Goal: Task Accomplishment & Management: Manage account settings

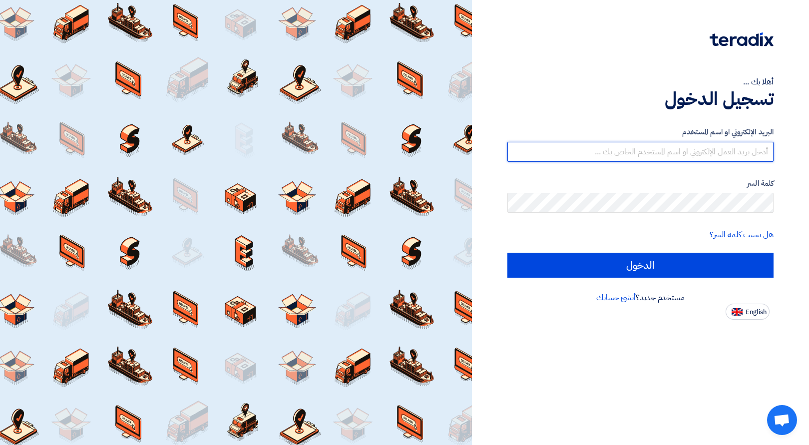
click at [570, 148] on input "text" at bounding box center [640, 152] width 266 height 20
type input "[EMAIL_ADDRESS][DOMAIN_NAME]"
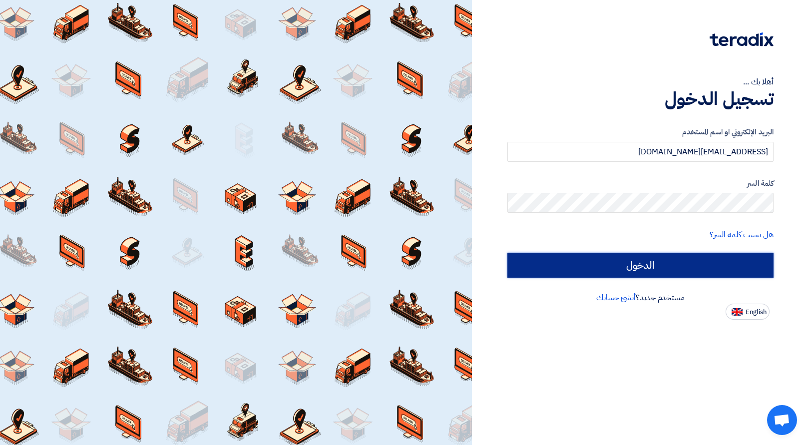
click at [613, 272] on input "الدخول" at bounding box center [640, 265] width 266 height 25
type input "Sign in"
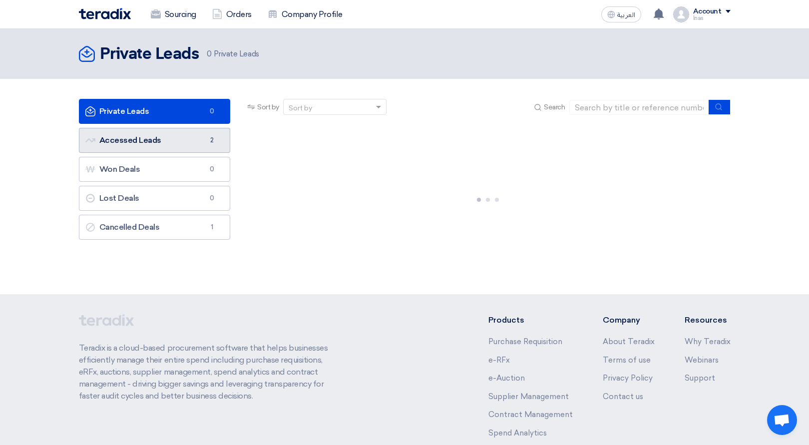
click at [189, 148] on link "Accessed Leads Accessed Leads 2" at bounding box center [155, 140] width 152 height 25
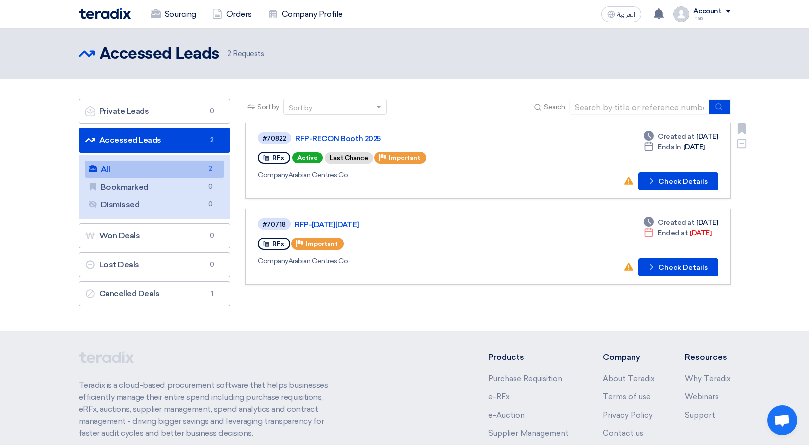
click at [505, 151] on div "RFx Active Last Chance Priority Important" at bounding box center [402, 158] width 289 height 16
click at [652, 186] on button "Check details Check Details" at bounding box center [678, 181] width 80 height 18
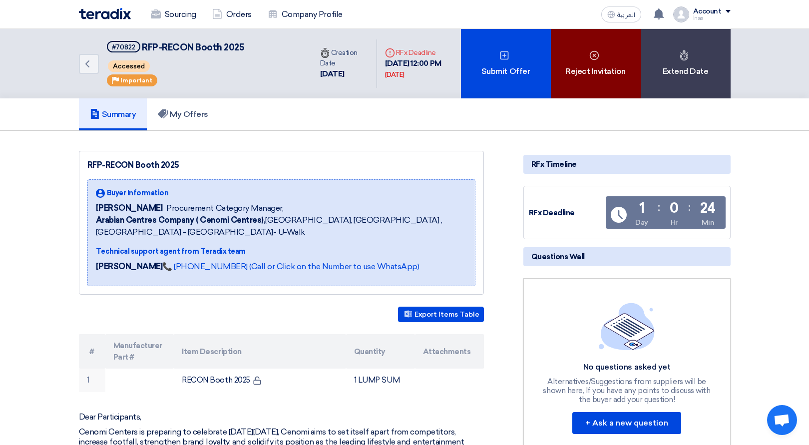
click at [592, 71] on div "Reject Invitation" at bounding box center [596, 63] width 90 height 69
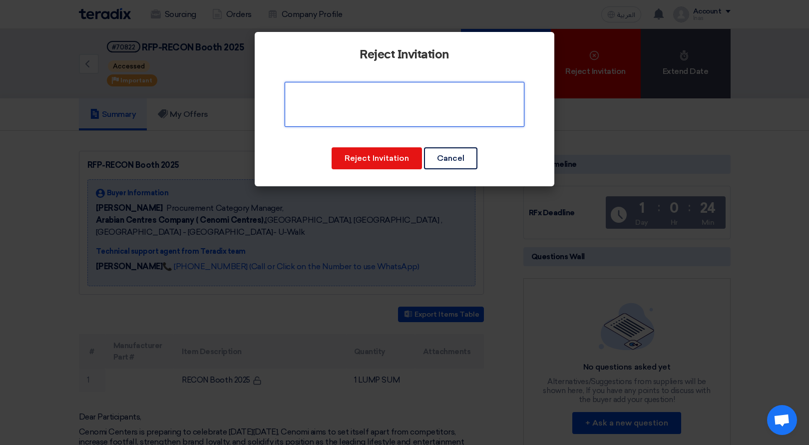
click at [399, 116] on textarea at bounding box center [405, 104] width 240 height 45
click at [441, 107] on textarea at bounding box center [405, 104] width 240 height 45
paste textarea "We simply wouldn’t be able to deliver this simultaneously across c. 20 venues"
click at [326, 93] on textarea at bounding box center [405, 104] width 240 height 45
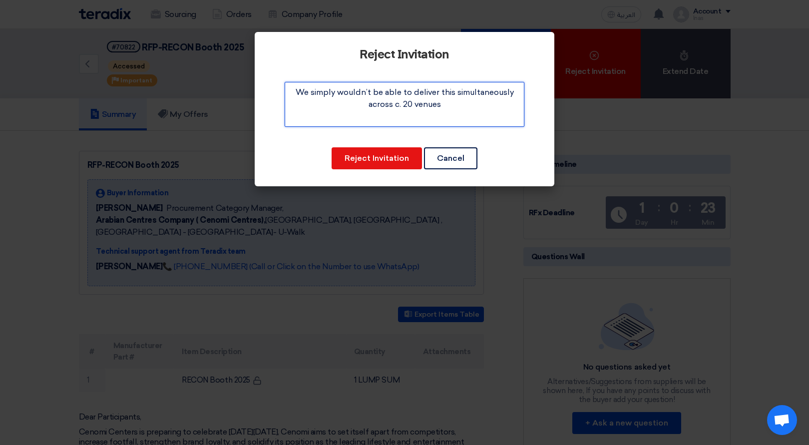
click at [326, 93] on textarea at bounding box center [405, 104] width 240 height 45
drag, startPoint x: 301, startPoint y: 93, endPoint x: 286, endPoint y: 93, distance: 15.5
click at [286, 93] on textarea at bounding box center [405, 104] width 240 height 45
type textarea "Unfortunately, we wouldn’t be able to deliver this simultaneously across c. 20 …"
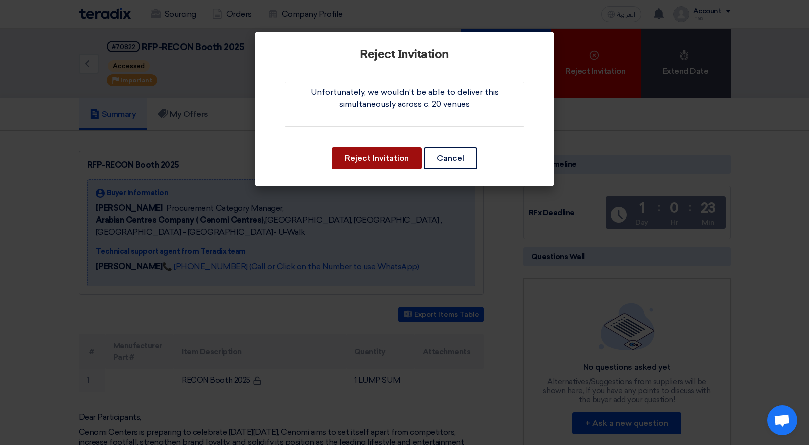
click at [410, 157] on button "Reject Invitation" at bounding box center [376, 158] width 90 height 22
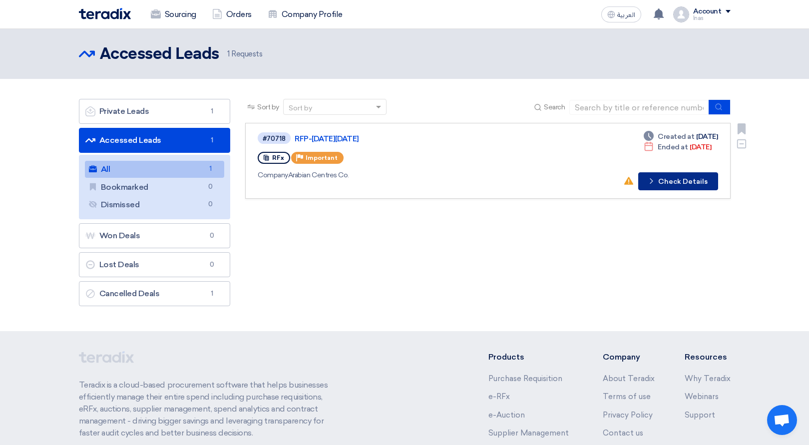
click at [674, 186] on button "Check details Check Details" at bounding box center [678, 181] width 80 height 18
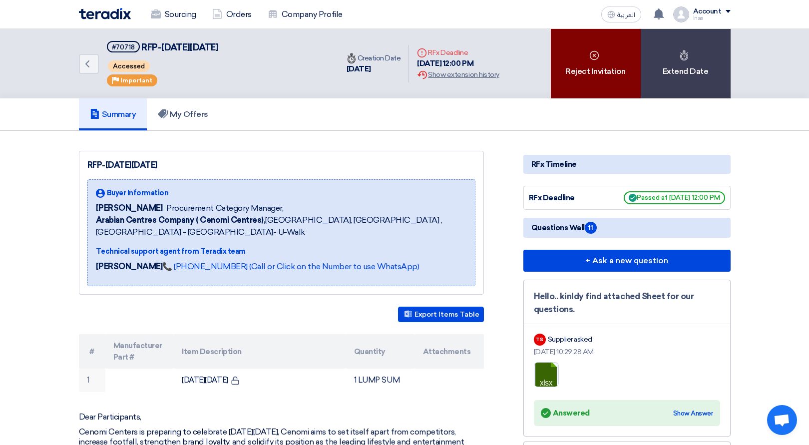
click at [602, 59] on div "Reject Invitation" at bounding box center [596, 63] width 90 height 69
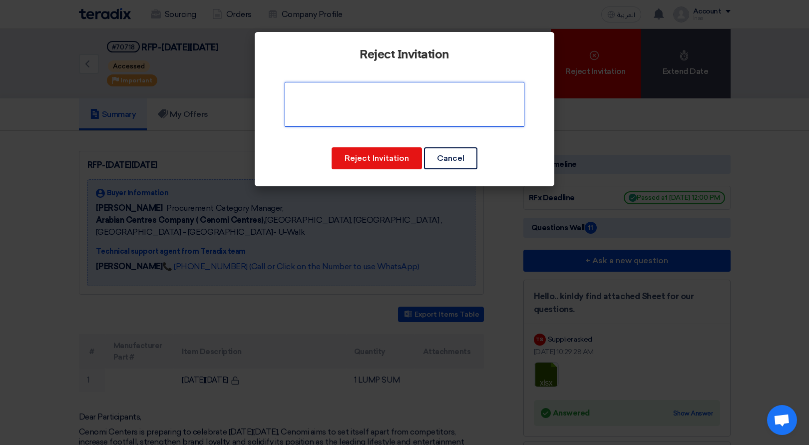
click at [413, 93] on textarea at bounding box center [405, 104] width 240 height 45
click at [459, 95] on textarea at bounding box center [405, 104] width 240 height 45
paste textarea "The RFP is slightly outside our scope of work and focus."
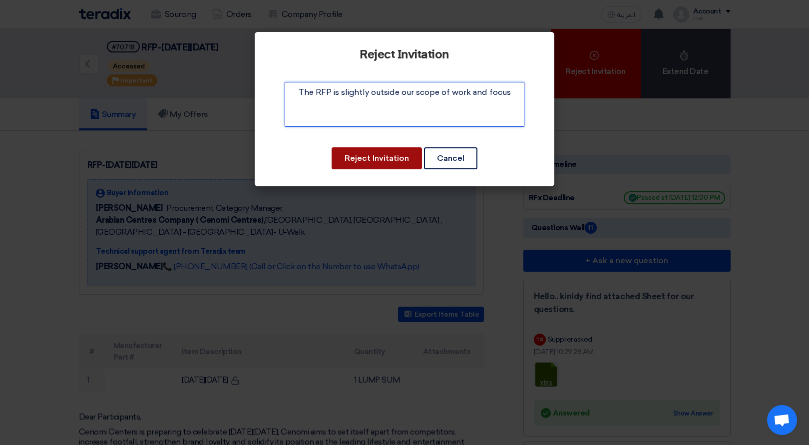
type textarea "The RFP is slightly outside our scope of work and focus"
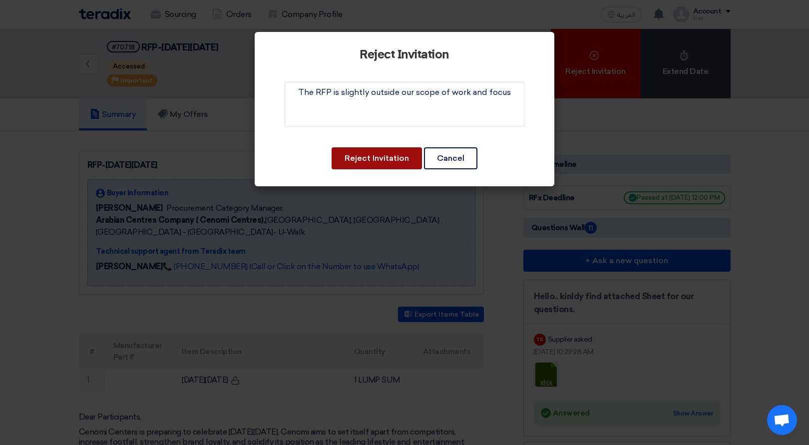
click at [399, 158] on button "Reject Invitation" at bounding box center [376, 158] width 90 height 22
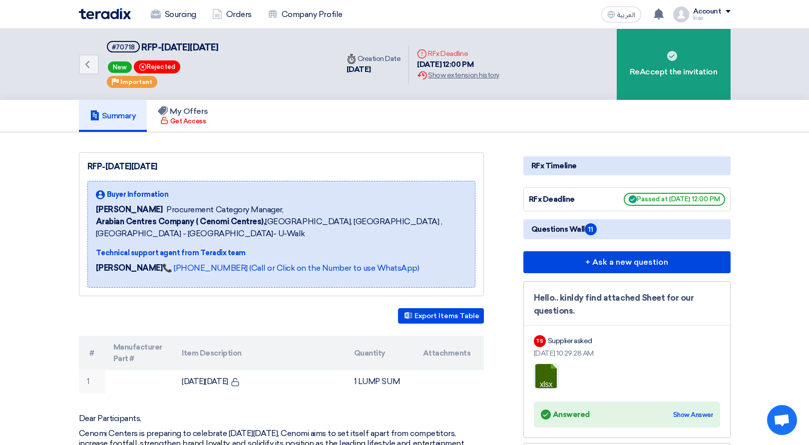
scroll to position [435, 0]
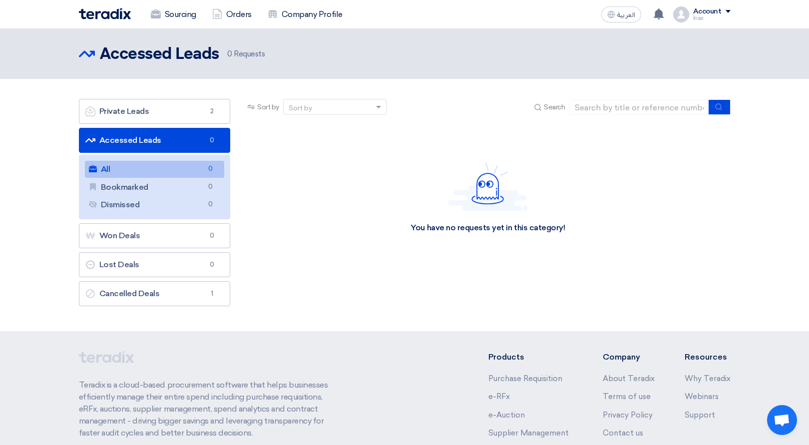
click at [159, 170] on link "All All 0" at bounding box center [155, 169] width 140 height 17
click at [159, 140] on link "Accessed Leads Accessed Leads 0" at bounding box center [155, 140] width 152 height 25
click at [132, 187] on link "Bookmarked Bookmarked 0" at bounding box center [155, 187] width 140 height 17
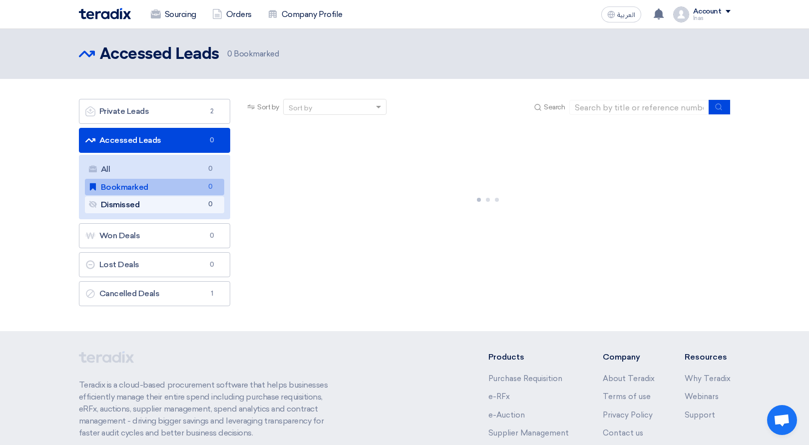
click at [131, 199] on link "Dismissed Dismissed 0" at bounding box center [155, 204] width 140 height 17
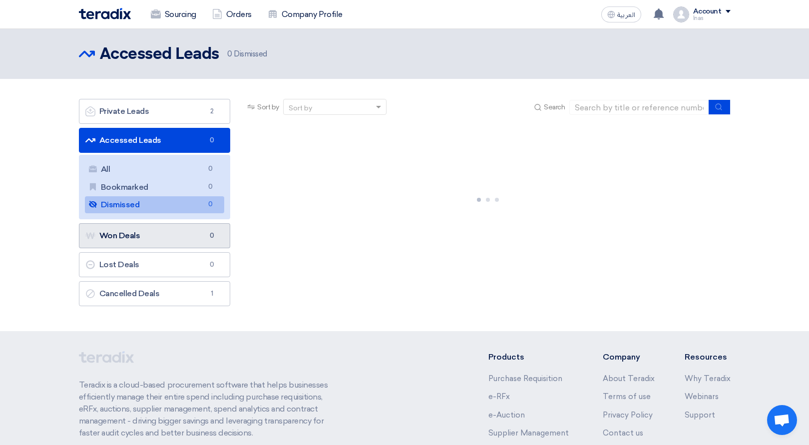
click at [133, 235] on link "Won Deals Won Deals 0" at bounding box center [155, 235] width 152 height 25
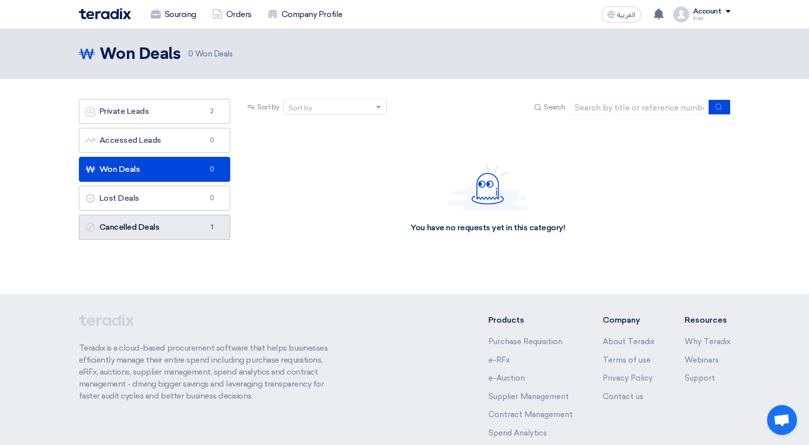
click at [134, 229] on link "Cancelled Deals Cancelled Deals 1" at bounding box center [155, 227] width 152 height 25
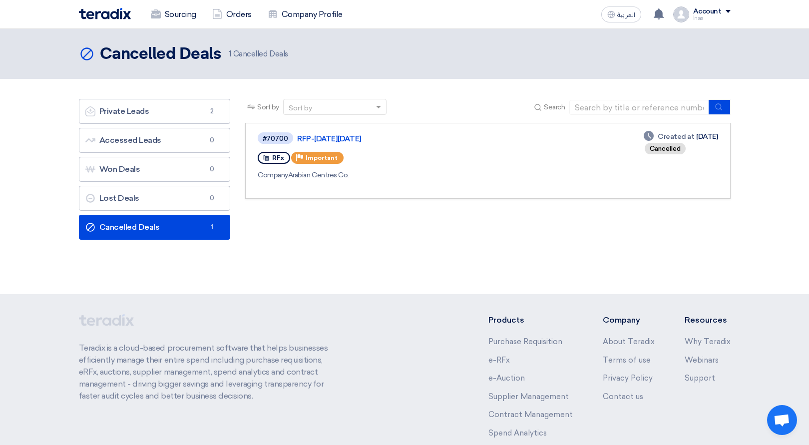
click at [137, 226] on link "Cancelled Deals Cancelled Deals 1" at bounding box center [155, 227] width 152 height 25
click at [354, 139] on link "RFP-[DATE][DATE]" at bounding box center [422, 138] width 250 height 9
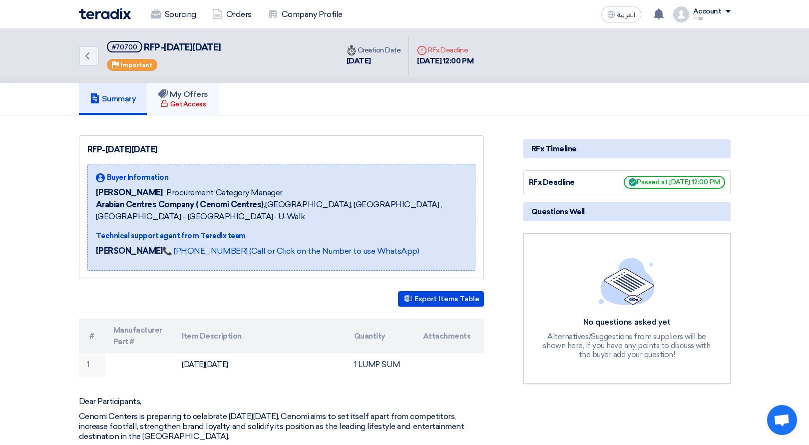
click at [196, 102] on div "Get Access" at bounding box center [182, 104] width 45 height 10
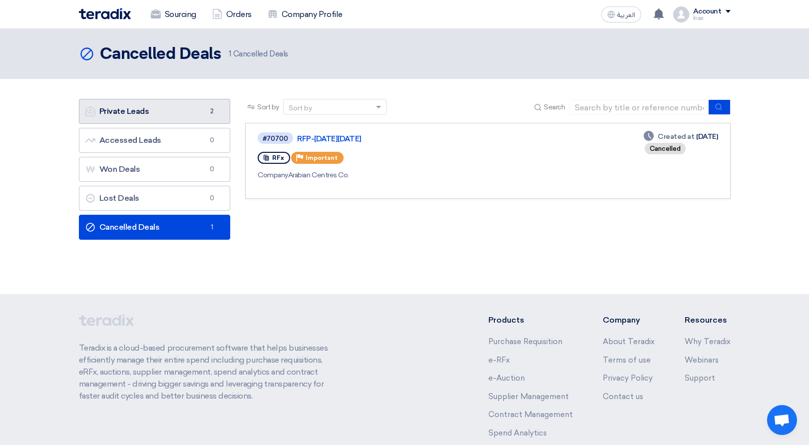
click at [151, 112] on link "Private Leads Private Leads 2" at bounding box center [155, 111] width 152 height 25
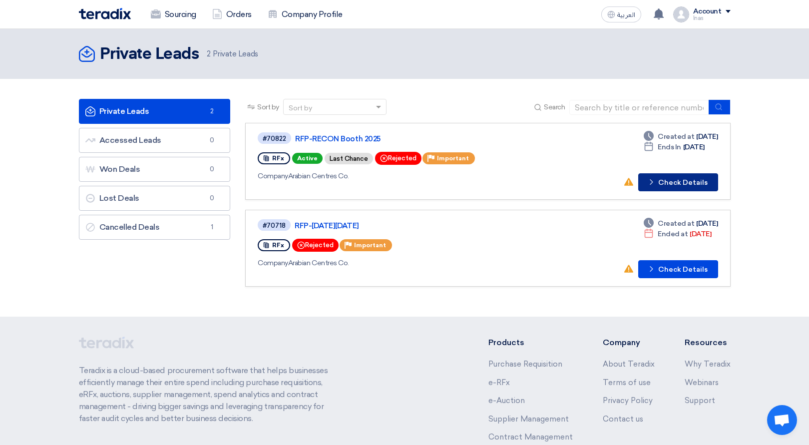
click at [699, 189] on button "Check details Check Details" at bounding box center [678, 182] width 80 height 18
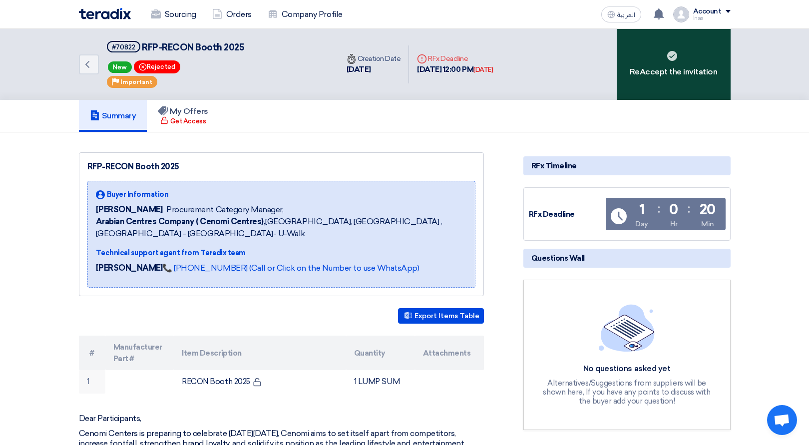
click at [685, 70] on div "ReAccept the invitation" at bounding box center [673, 64] width 114 height 71
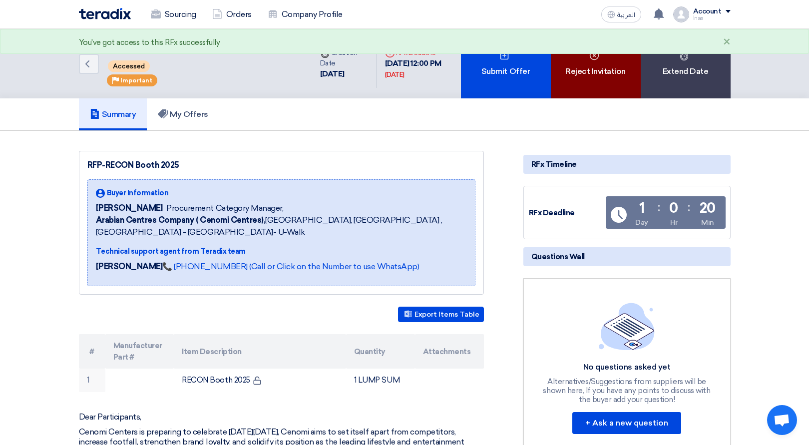
click at [604, 71] on div "Reject Invitation" at bounding box center [596, 63] width 90 height 69
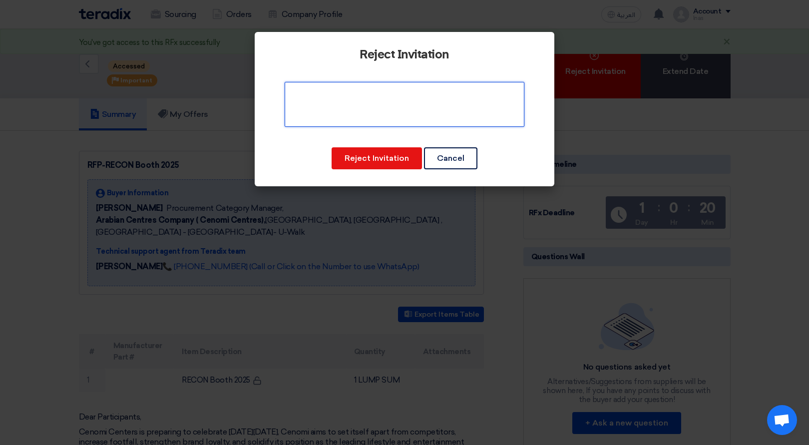
click at [445, 124] on textarea at bounding box center [405, 104] width 240 height 45
paste textarea "The RFP is slightly outside our scope of work and focus."
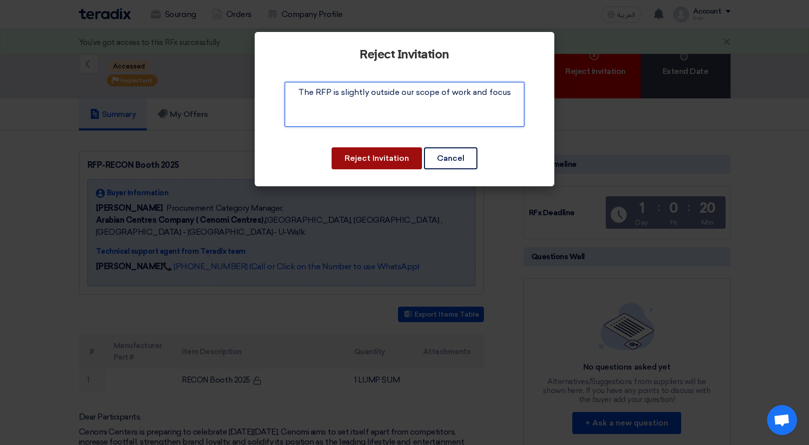
type textarea "The RFP is slightly outside our scope of work and focus"
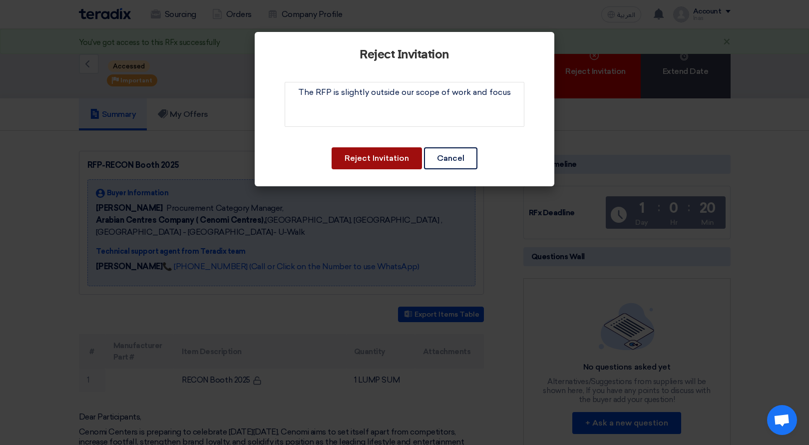
click at [392, 156] on button "Reject Invitation" at bounding box center [376, 158] width 90 height 22
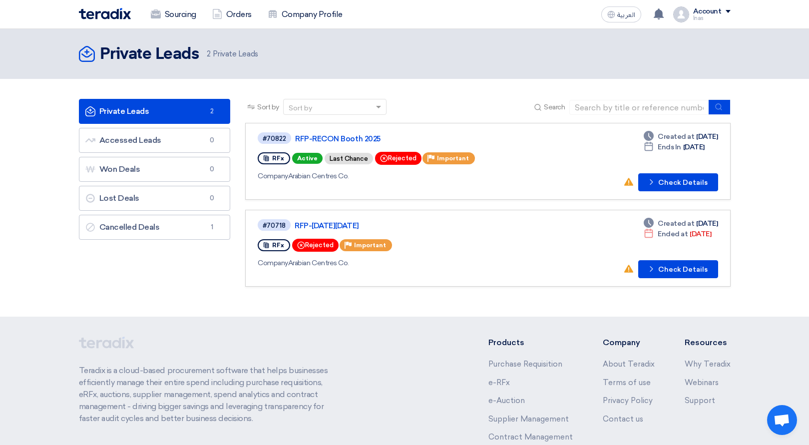
click at [325, 248] on div "Rejected" at bounding box center [315, 245] width 46 height 13
click at [676, 266] on button "Check details Check Details" at bounding box center [678, 269] width 80 height 18
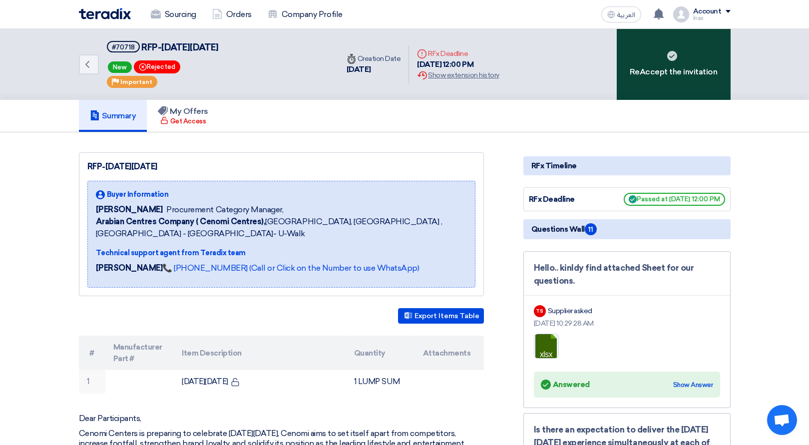
click at [663, 86] on div "ReAccept the invitation" at bounding box center [673, 64] width 114 height 71
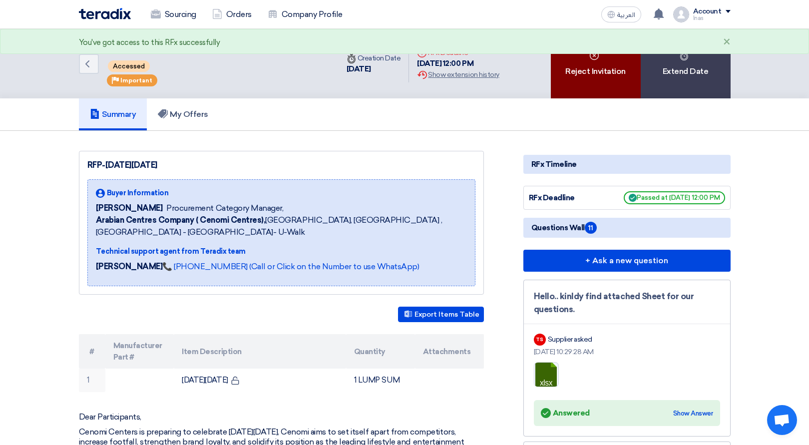
click at [567, 59] on div "Reject Invitation" at bounding box center [596, 63] width 90 height 69
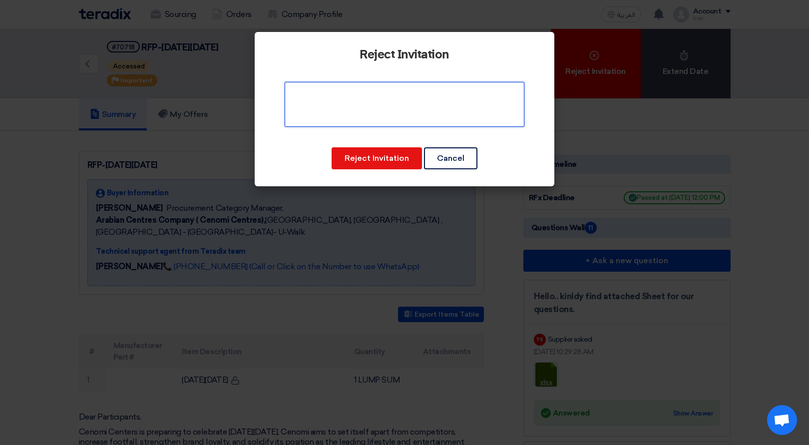
click at [438, 111] on textarea at bounding box center [405, 104] width 240 height 45
paste textarea "We simply wouldn’t be able to deliver this simultaneously across c. 20 venues"
click at [322, 93] on textarea at bounding box center [405, 104] width 240 height 45
click at [299, 93] on textarea at bounding box center [405, 104] width 240 height 45
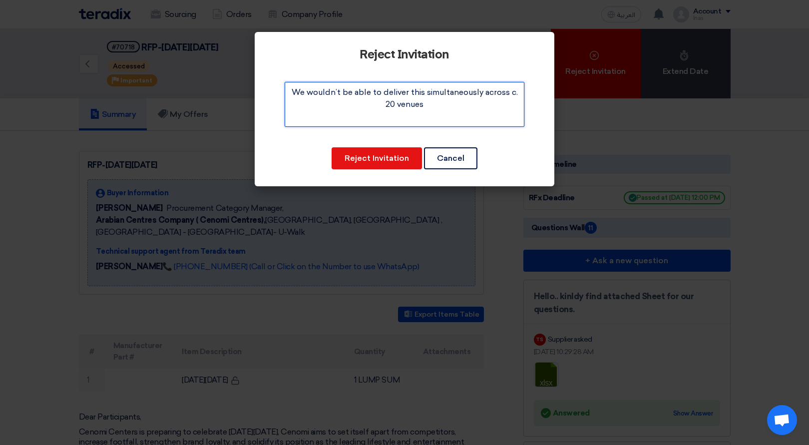
click at [307, 92] on textarea at bounding box center [405, 104] width 240 height 45
type textarea "We unfortunately wouldn’t be able to deliver this simultaneously across c. 20 v…"
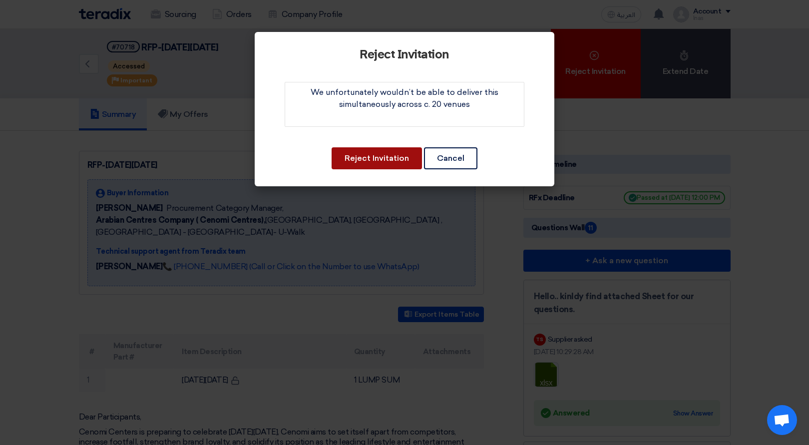
click at [388, 157] on button "Reject Invitation" at bounding box center [376, 158] width 90 height 22
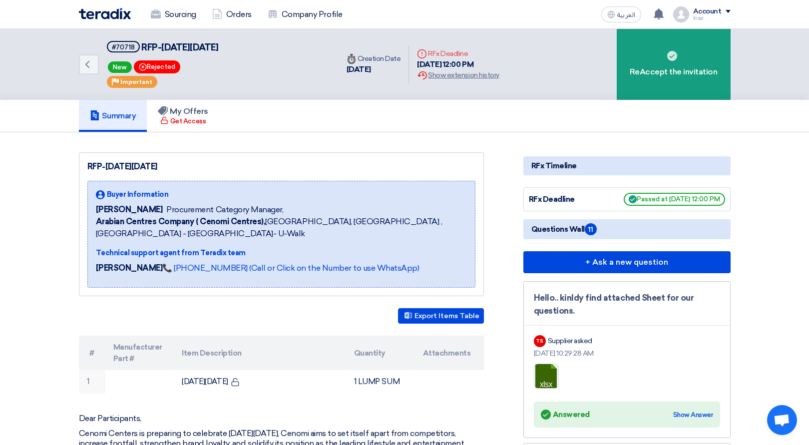
click at [125, 66] on span "New" at bounding box center [120, 66] width 24 height 11
click at [91, 62] on icon "Back" at bounding box center [87, 64] width 12 height 12
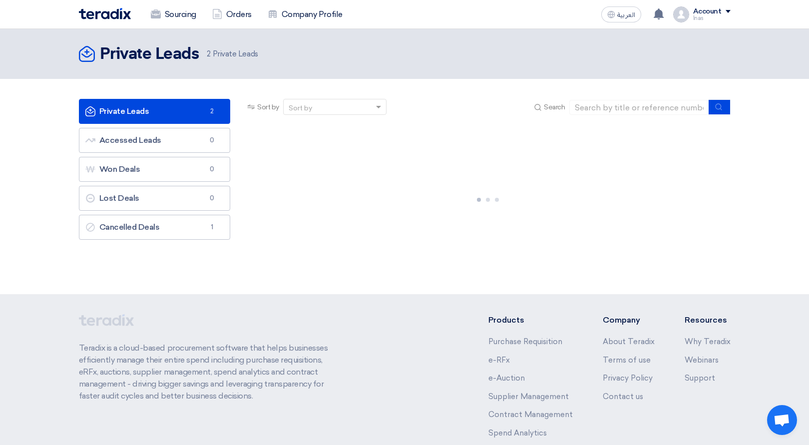
click at [133, 102] on link "Private Leads Private Leads 2" at bounding box center [155, 111] width 152 height 25
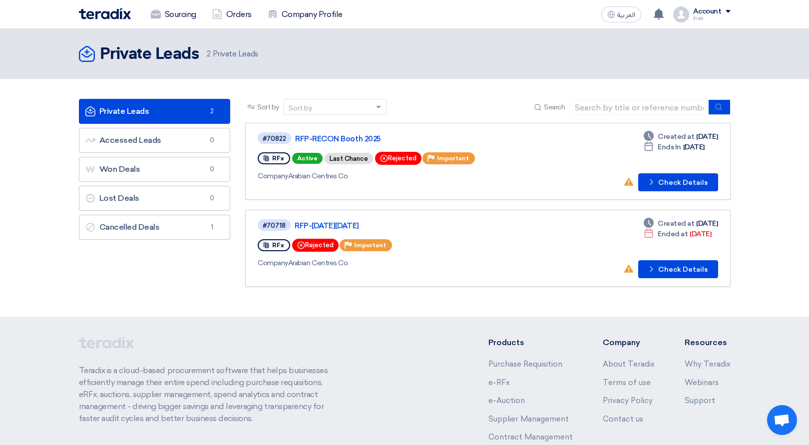
click at [132, 113] on link "Private Leads Private Leads 2" at bounding box center [155, 111] width 152 height 25
